Goal: Task Accomplishment & Management: Complete application form

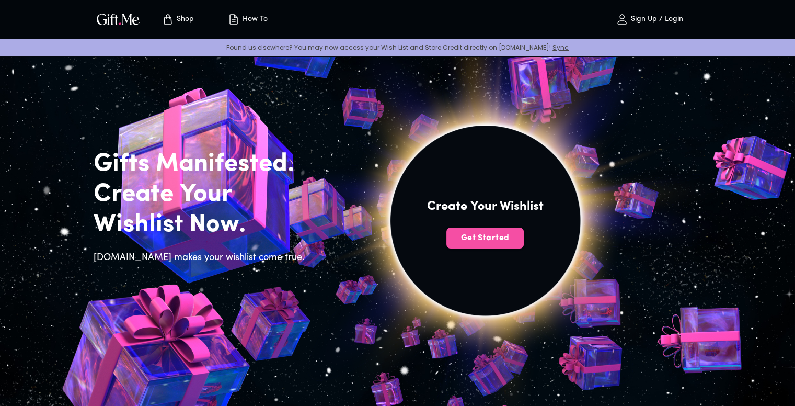
click at [504, 243] on span "Get Started" at bounding box center [484, 238] width 77 height 12
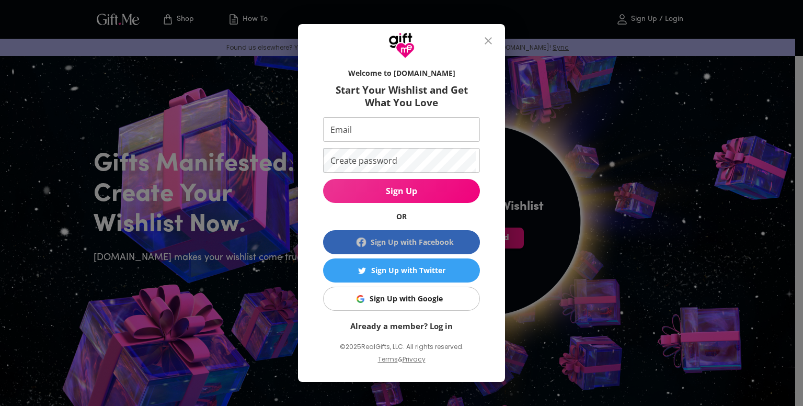
click at [447, 251] on button "Sign Up with Facebook" at bounding box center [401, 242] width 157 height 24
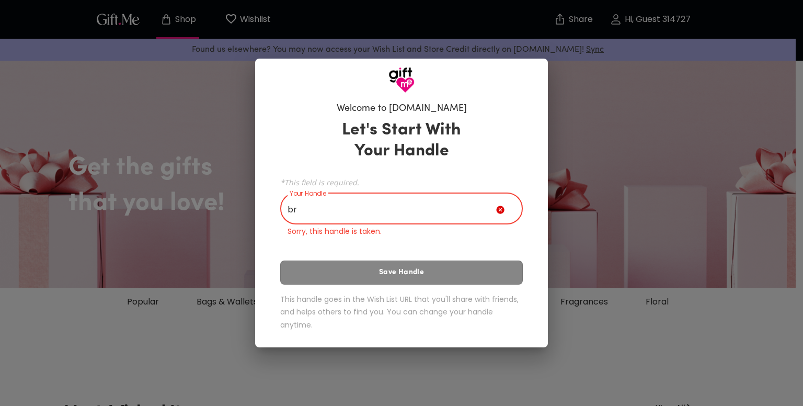
type input "b"
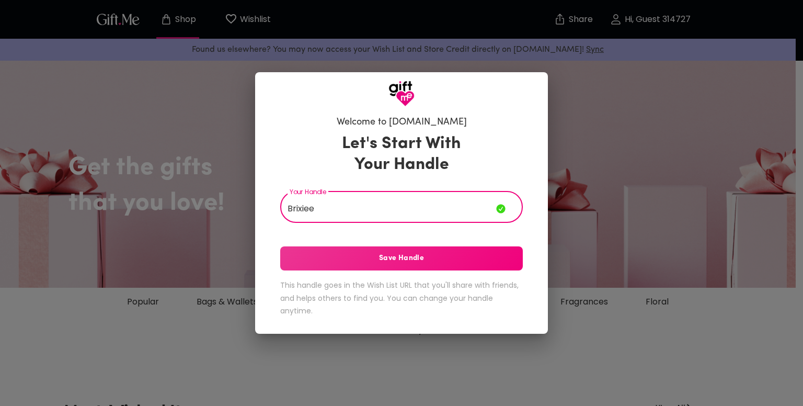
type input "Brixiee"
click at [399, 254] on span "Save Handle" at bounding box center [401, 259] width 243 height 12
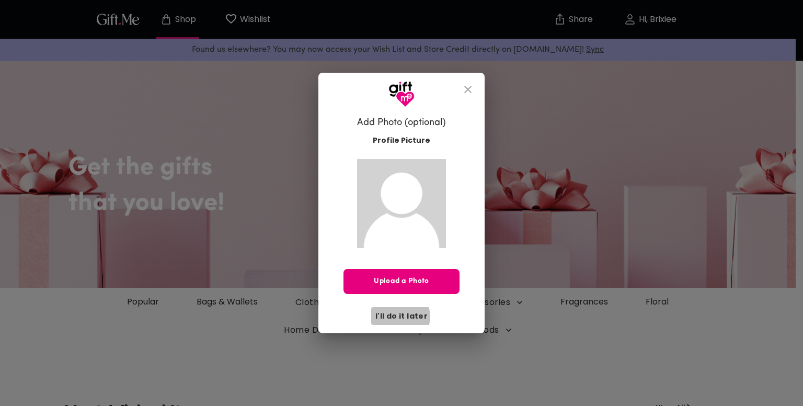
click at [401, 316] on span "I'll do it later" at bounding box center [401, 316] width 52 height 12
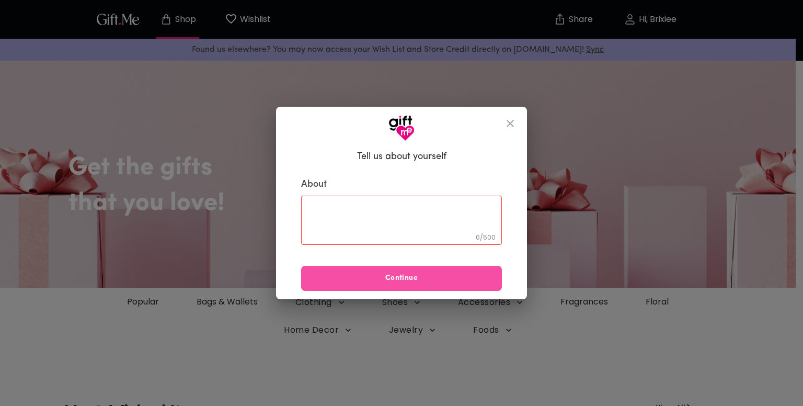
click at [400, 271] on button "Continue" at bounding box center [401, 278] width 201 height 25
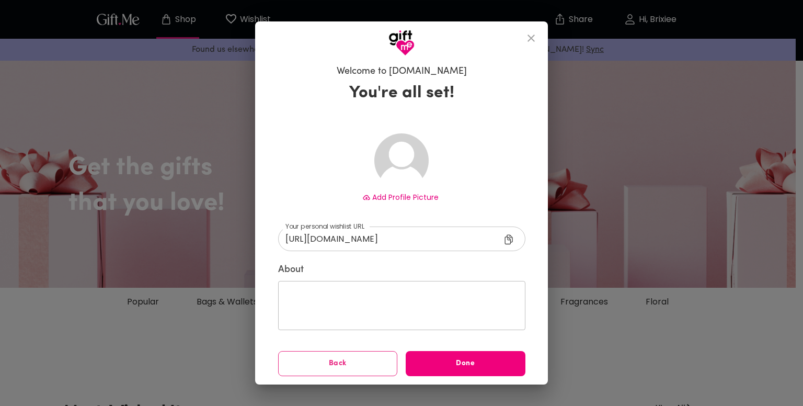
click at [434, 360] on span "Done" at bounding box center [466, 364] width 120 height 12
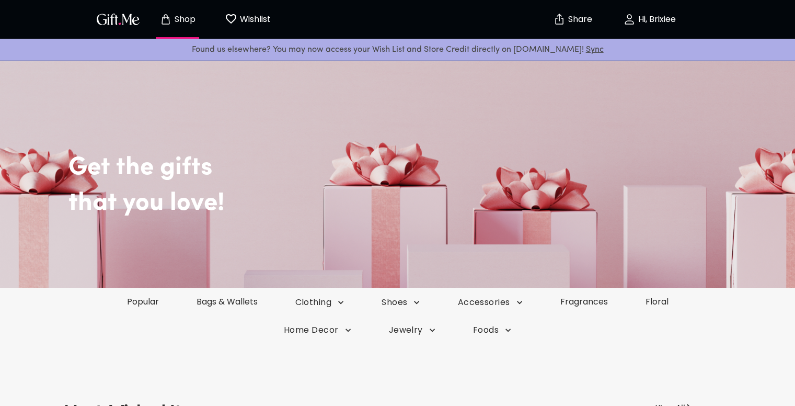
click at [244, 13] on p "Wishlist" at bounding box center [253, 20] width 33 height 14
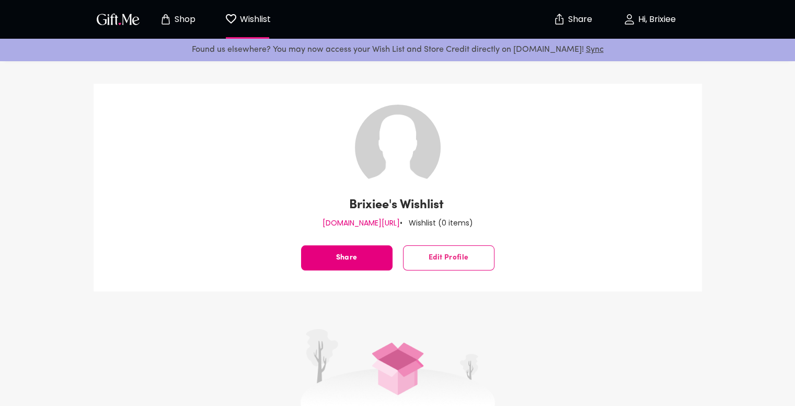
click at [178, 16] on p "Shop" at bounding box center [184, 19] width 24 height 9
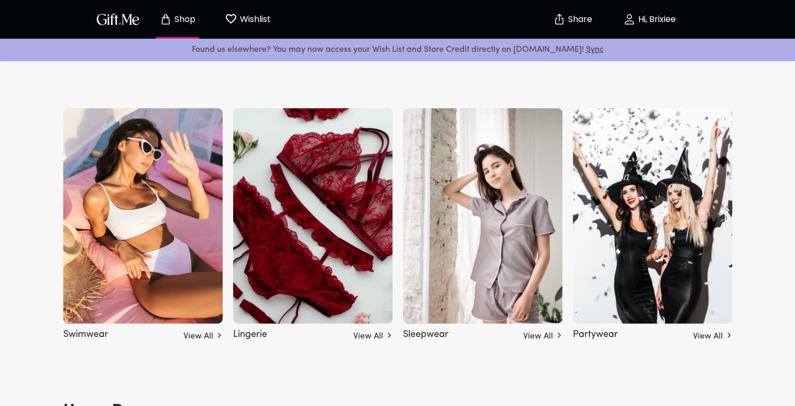
scroll to position [2529, 0]
